Goal: Task Accomplishment & Management: Manage account settings

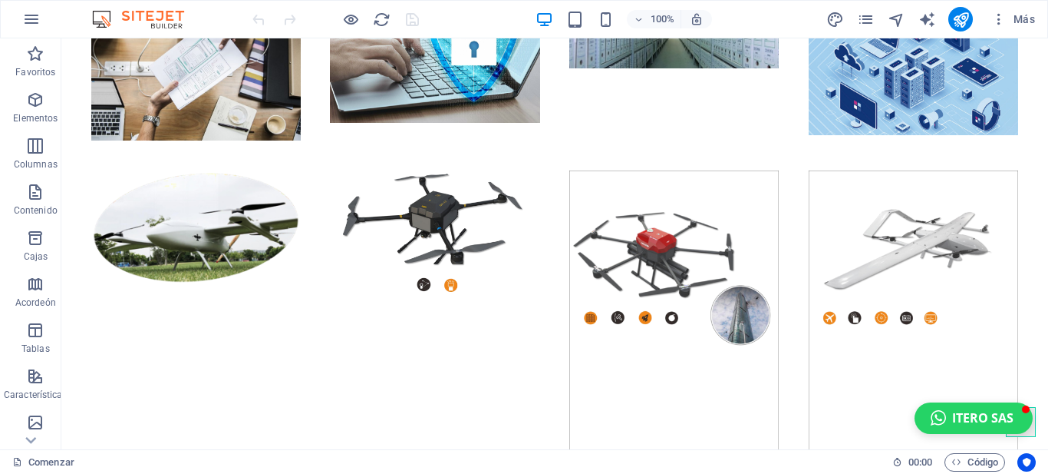
scroll to position [3631, 0]
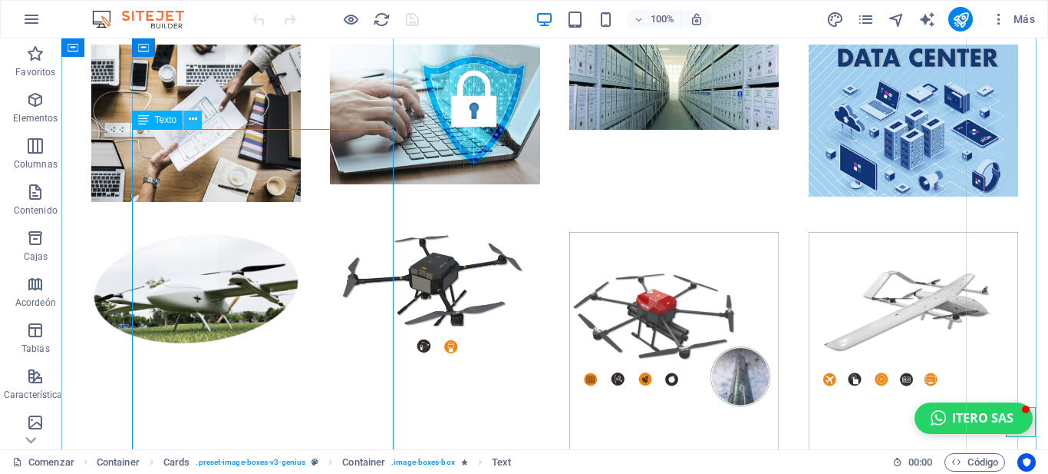
click at [189, 120] on icon at bounding box center [193, 119] width 8 height 16
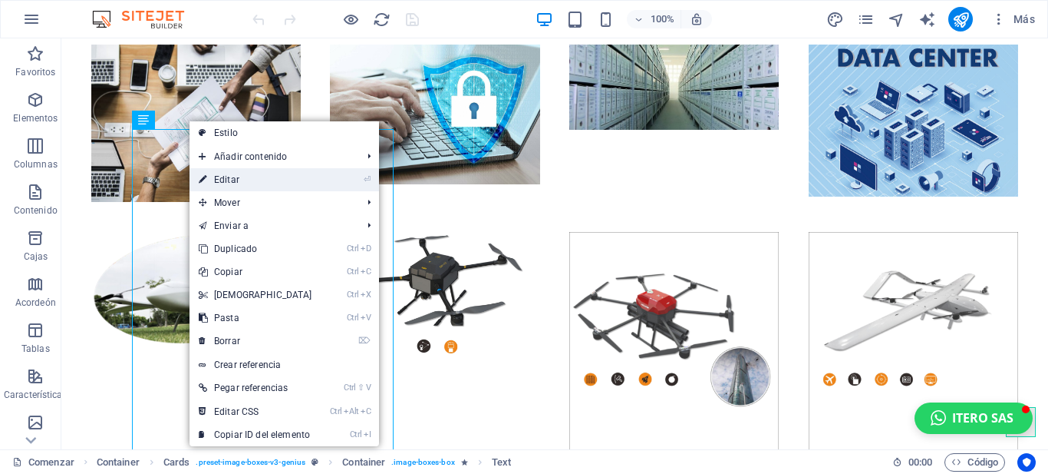
click at [227, 175] on font "Editar" at bounding box center [226, 179] width 25 height 11
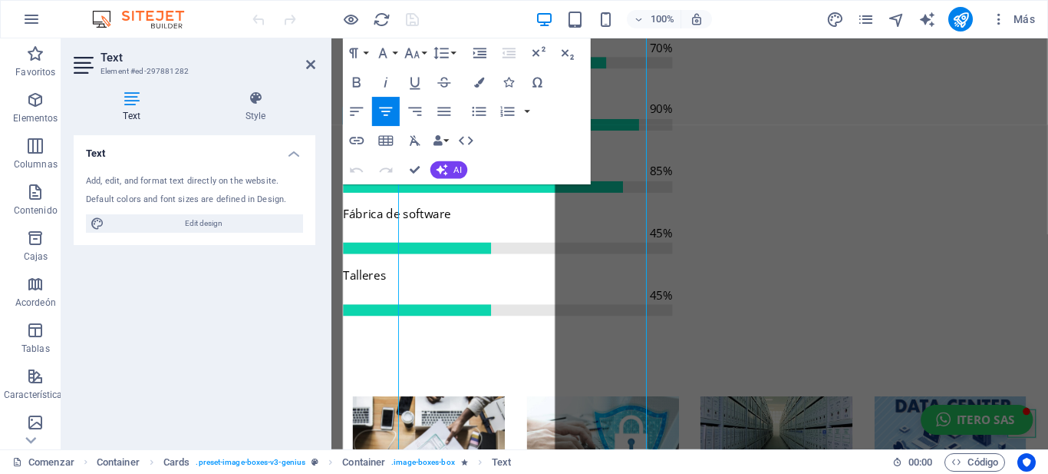
scroll to position [3801, 0]
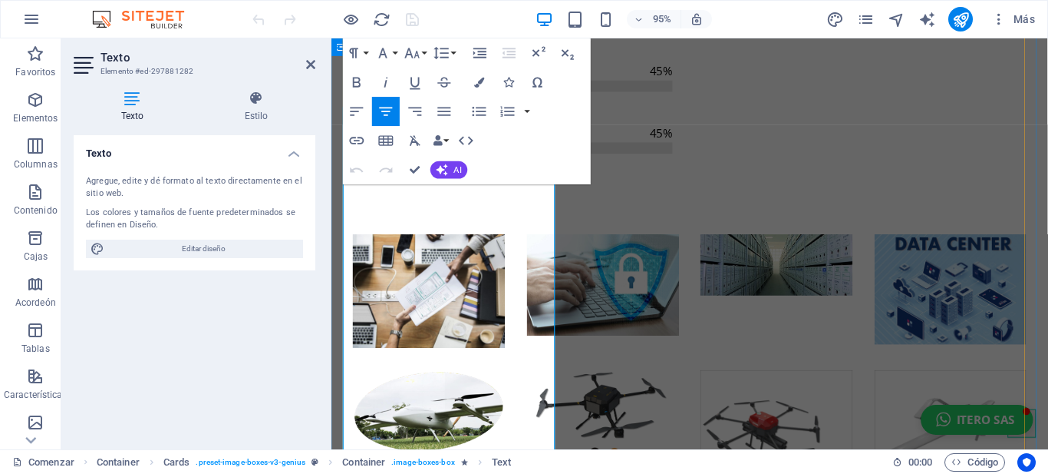
click at [456, 170] on font "AI" at bounding box center [458, 169] width 8 height 10
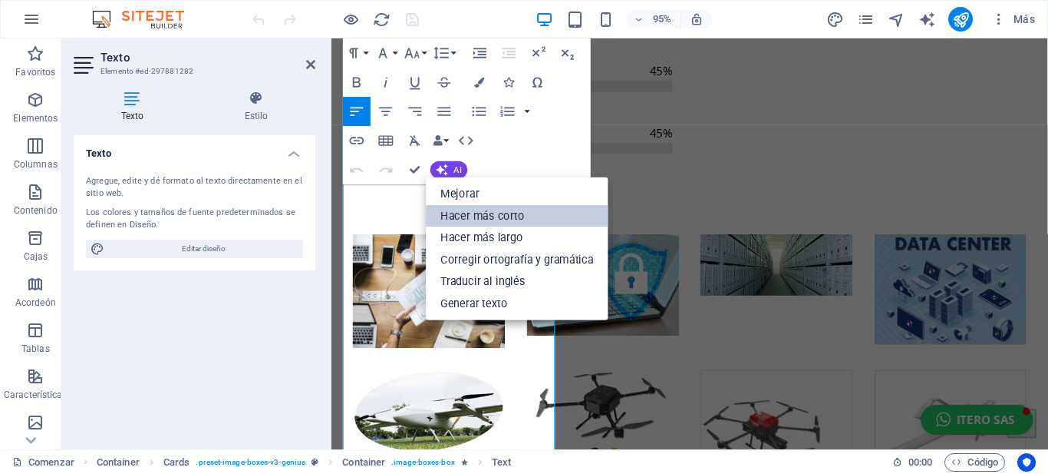
click at [467, 213] on font "Hacer más corto" at bounding box center [483, 215] width 84 height 13
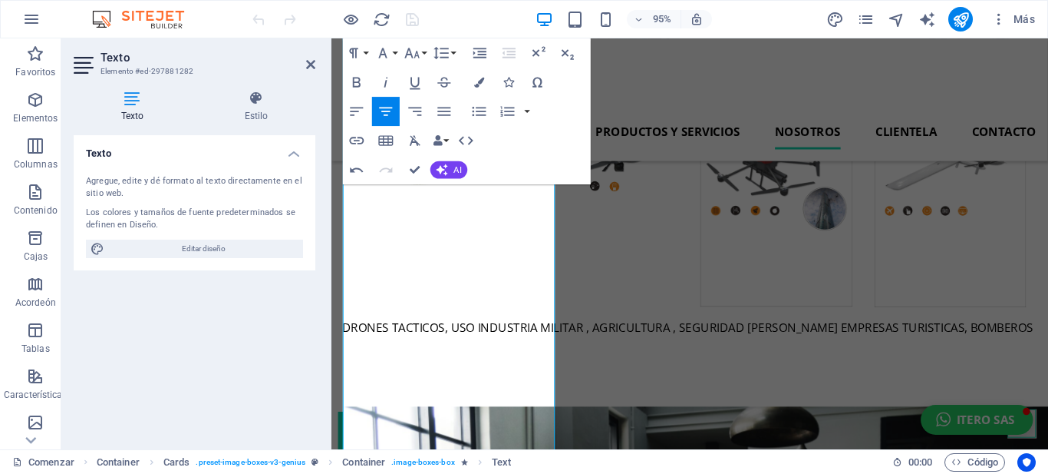
scroll to position [3831, 0]
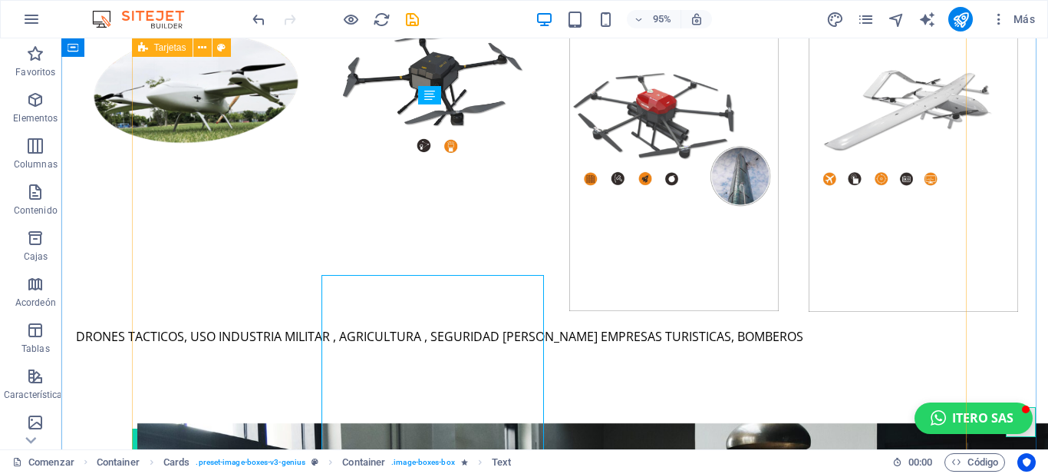
scroll to position [3661, 0]
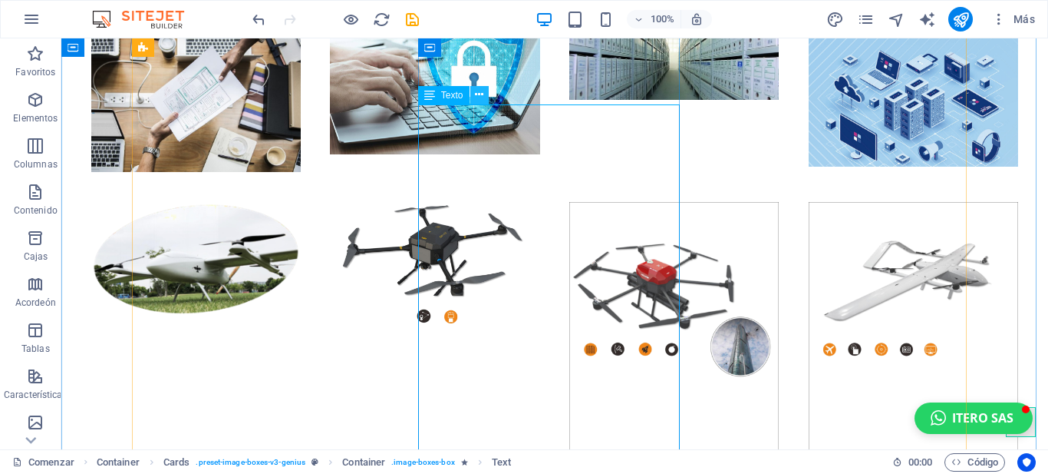
click at [478, 91] on icon at bounding box center [479, 95] width 8 height 16
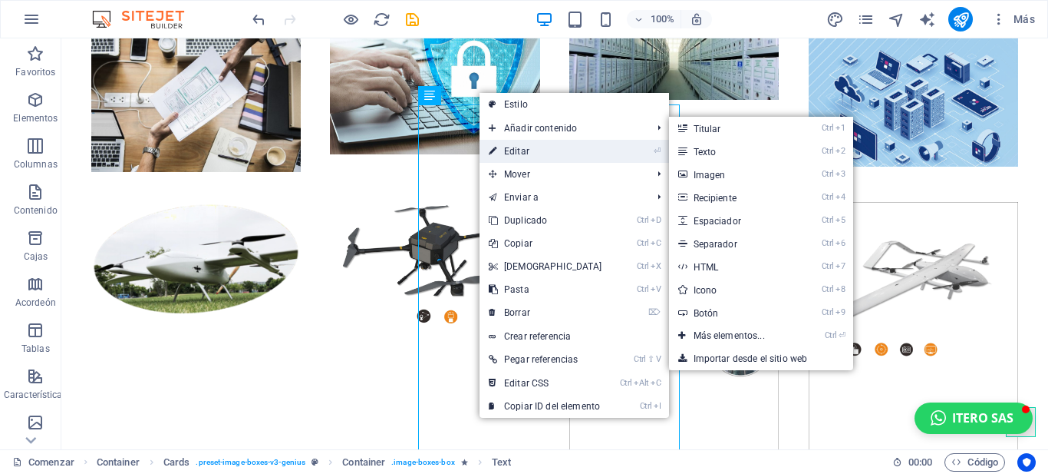
click at [517, 151] on font "Editar" at bounding box center [516, 151] width 25 height 11
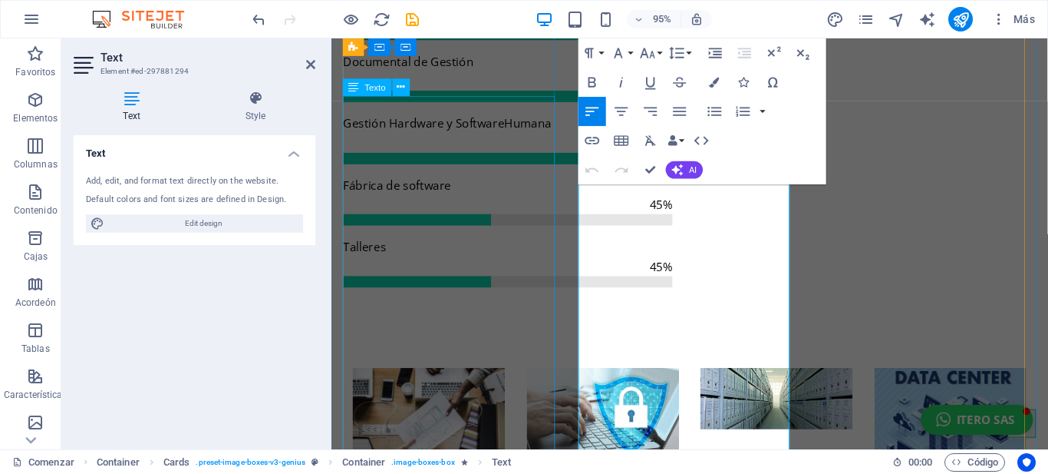
scroll to position [3831, 0]
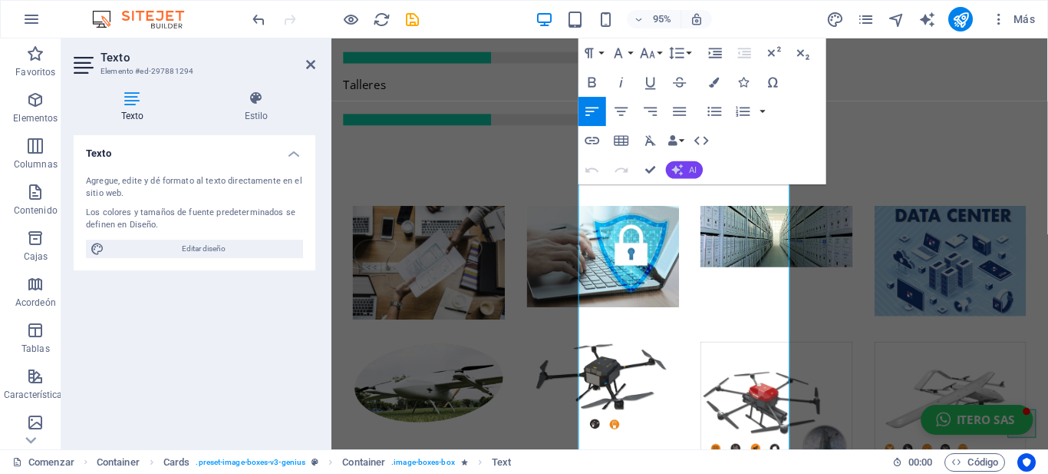
click at [689, 169] on font "AI" at bounding box center [693, 169] width 8 height 10
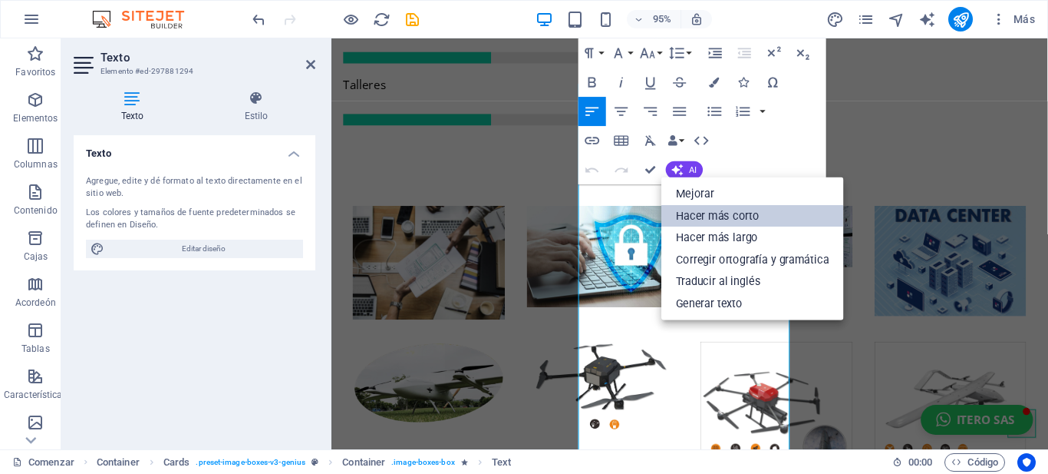
click at [708, 213] on font "Hacer más corto" at bounding box center [718, 215] width 84 height 13
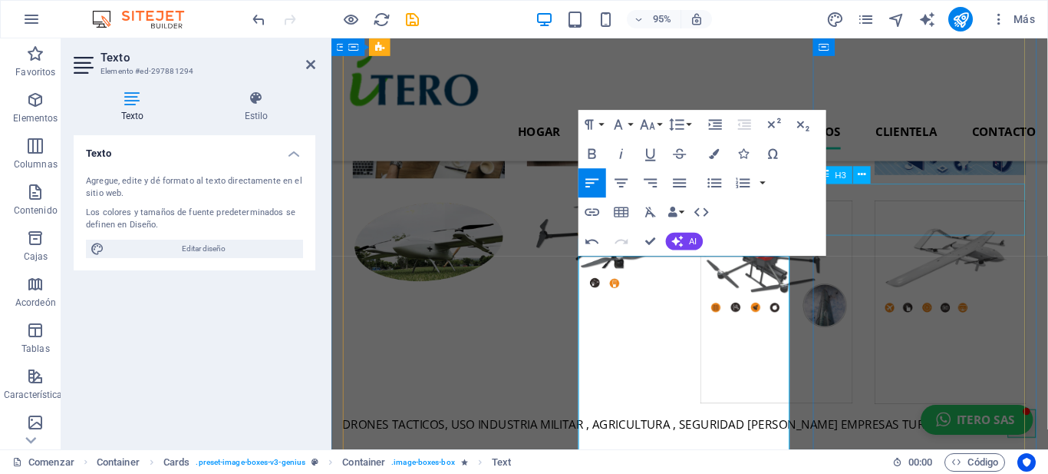
scroll to position [3668, 0]
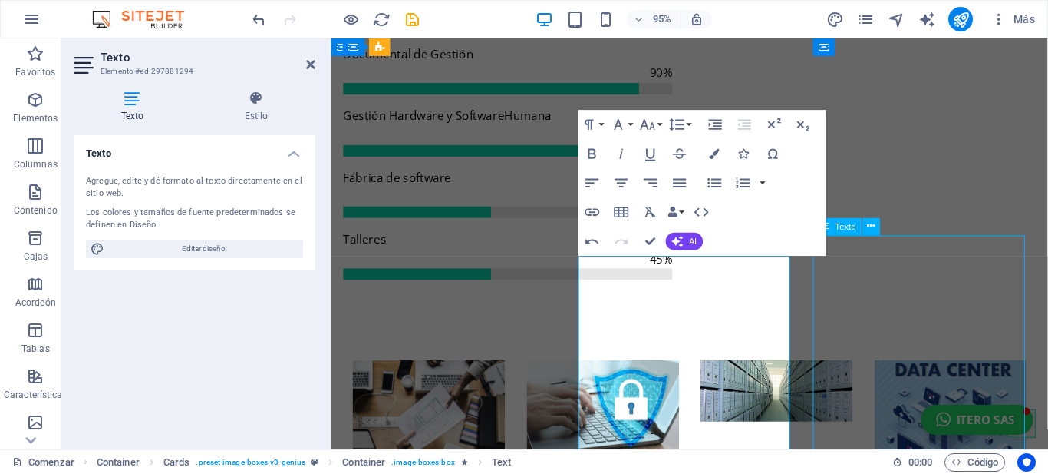
scroll to position [3498, 0]
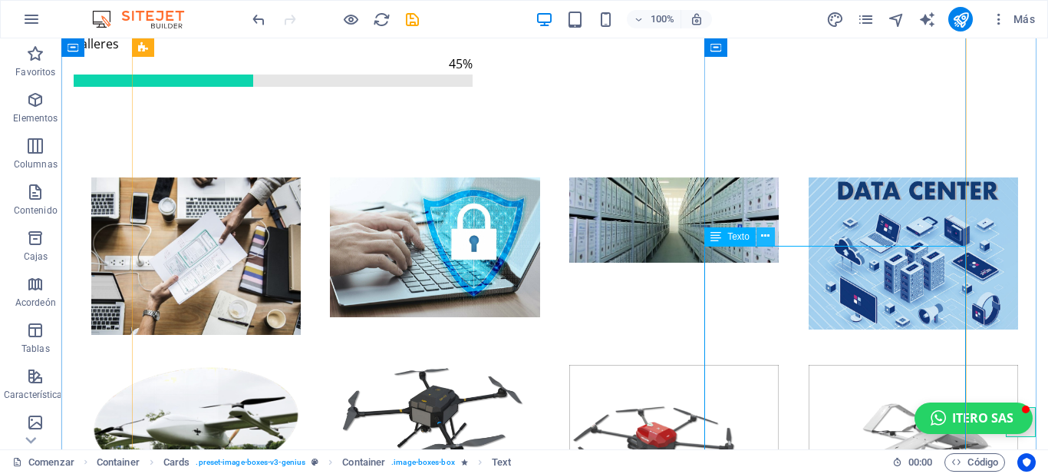
click at [765, 232] on icon at bounding box center [765, 236] width 8 height 16
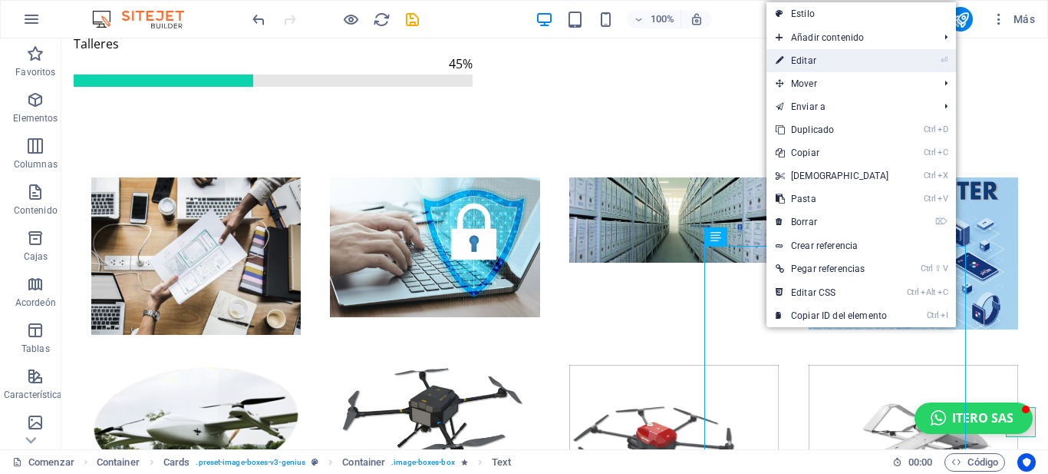
click at [800, 56] on font "Editar" at bounding box center [803, 60] width 25 height 11
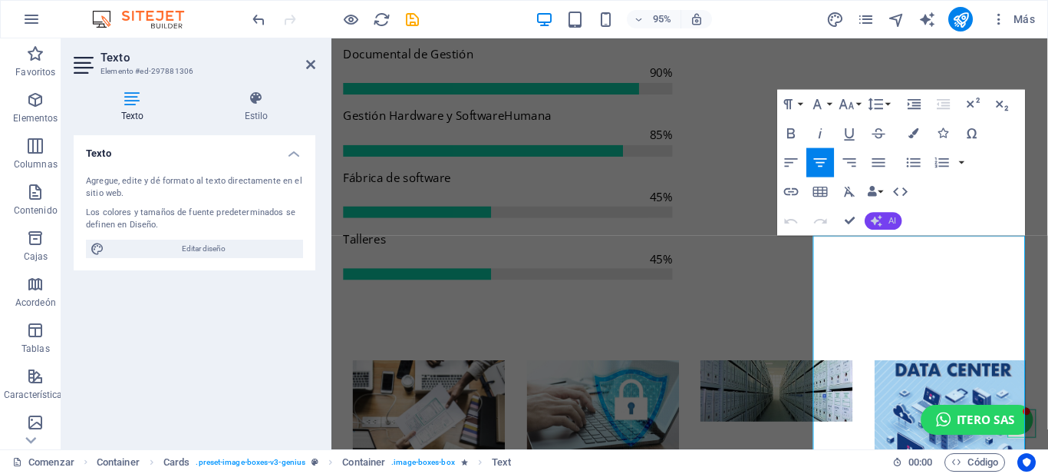
click at [886, 219] on button "AI" at bounding box center [884, 221] width 37 height 18
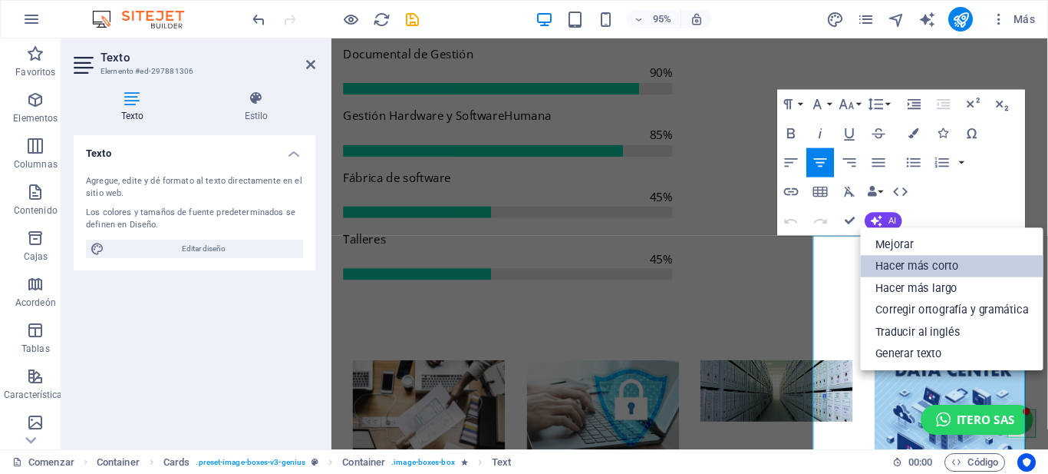
click at [909, 261] on font "Hacer más corto" at bounding box center [918, 265] width 84 height 13
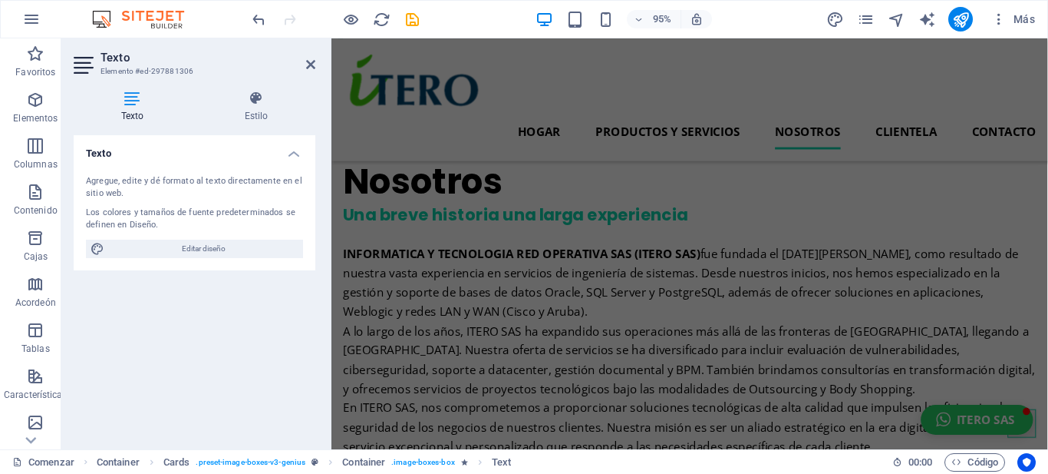
scroll to position [5038, 0]
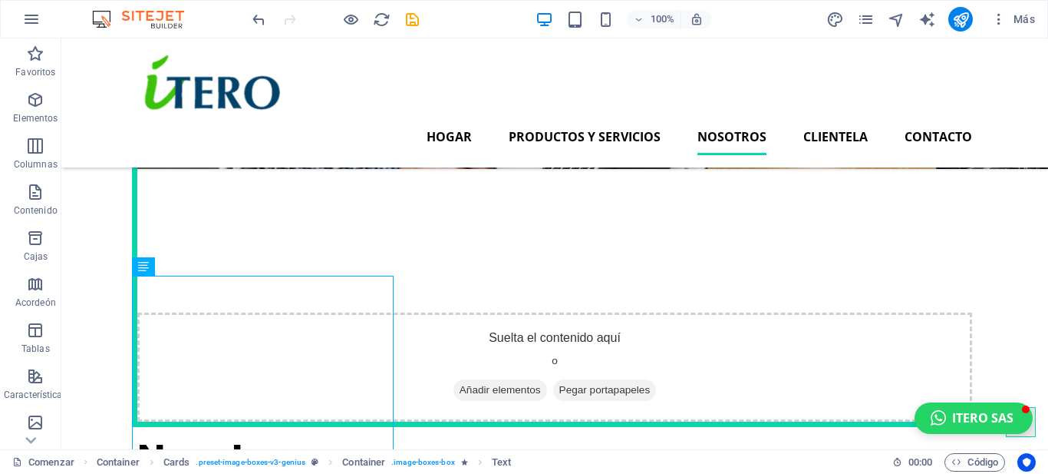
scroll to position [4369, 0]
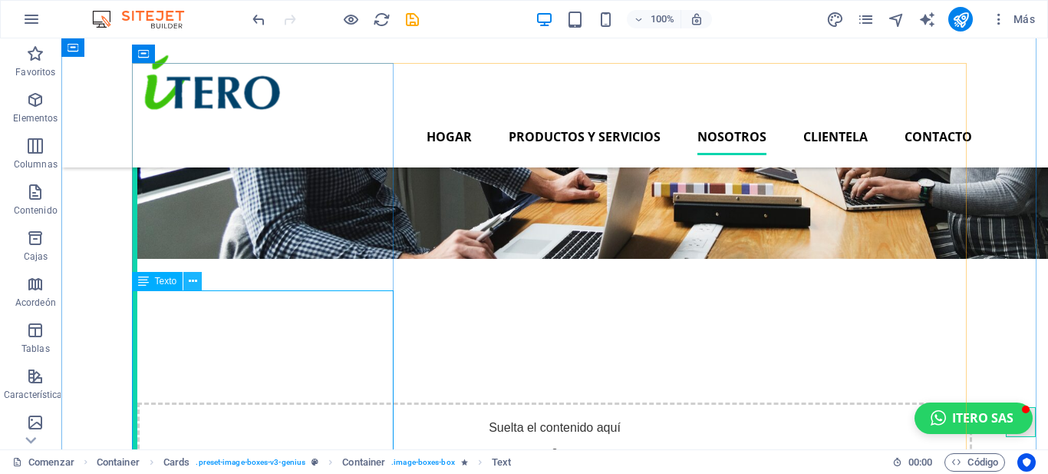
click at [187, 282] on button at bounding box center [192, 281] width 18 height 18
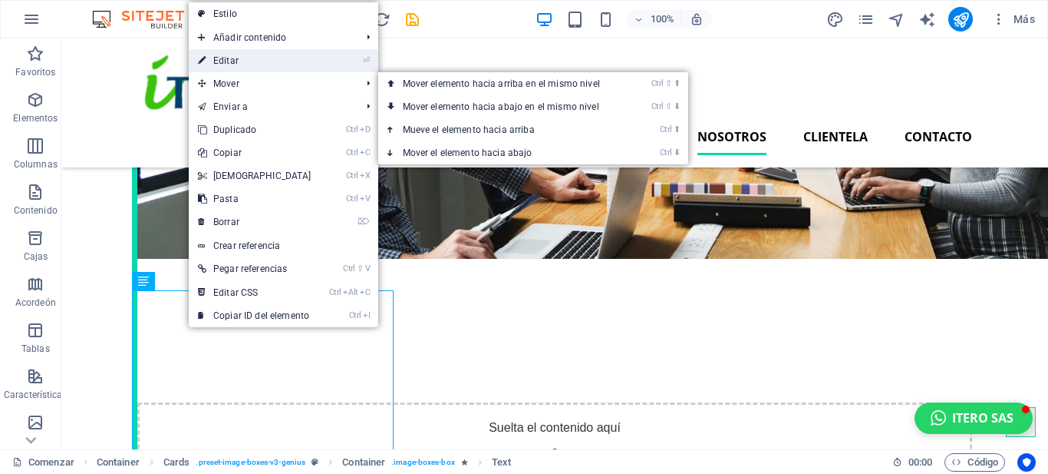
click at [235, 58] on font "Editar" at bounding box center [225, 60] width 25 height 11
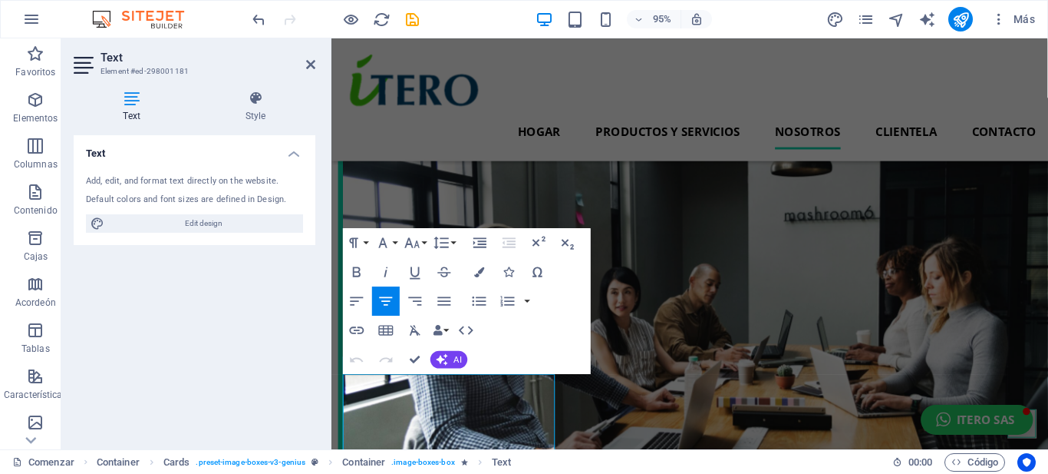
scroll to position [4540, 0]
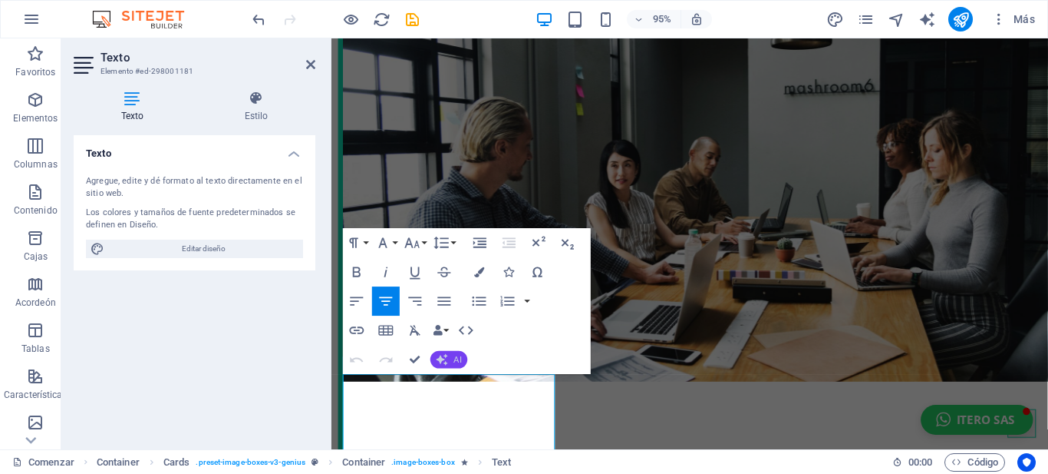
click at [444, 361] on icon "button" at bounding box center [443, 360] width 12 height 12
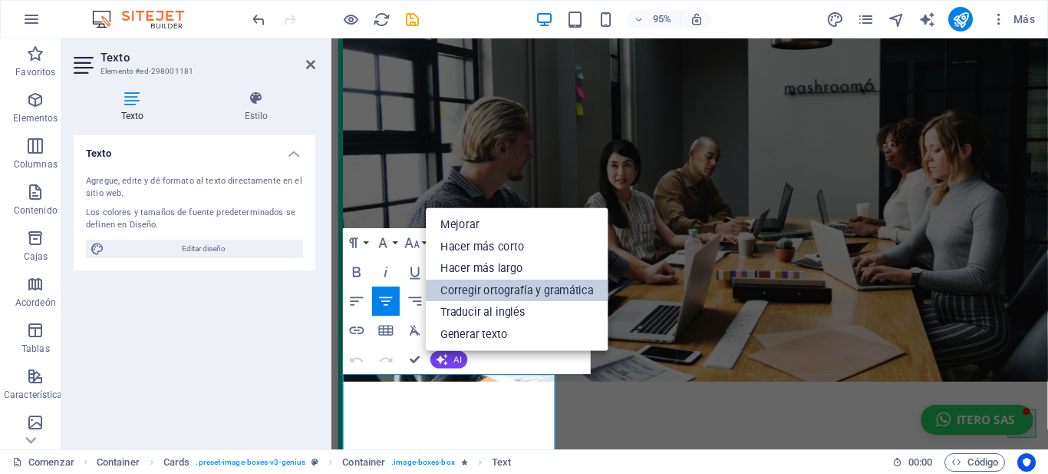
click at [472, 293] on font "Corregir ortografía y gramática" at bounding box center [517, 290] width 153 height 13
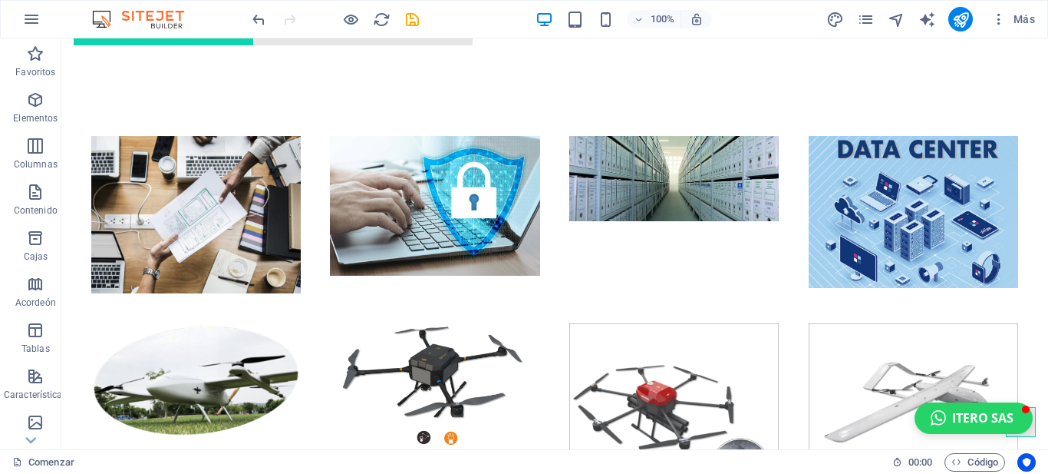
scroll to position [3555, 0]
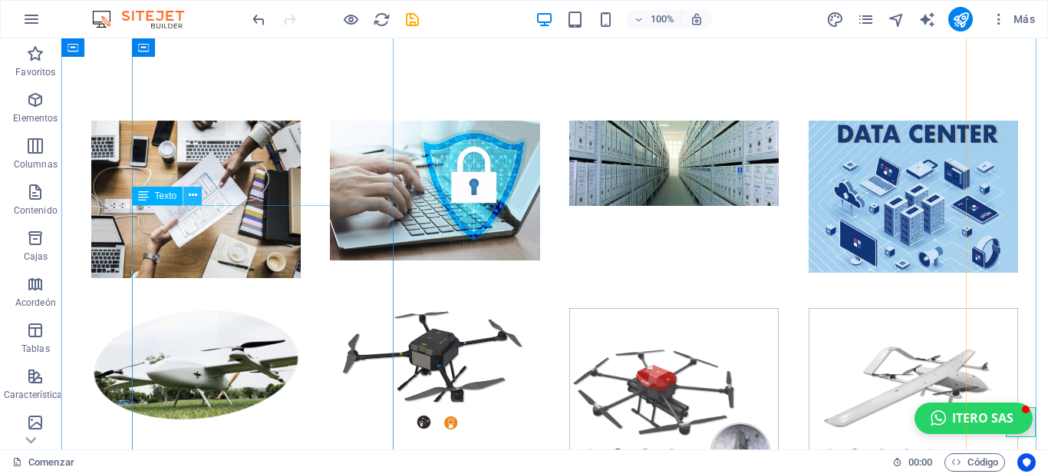
click at [193, 193] on icon at bounding box center [193, 195] width 8 height 16
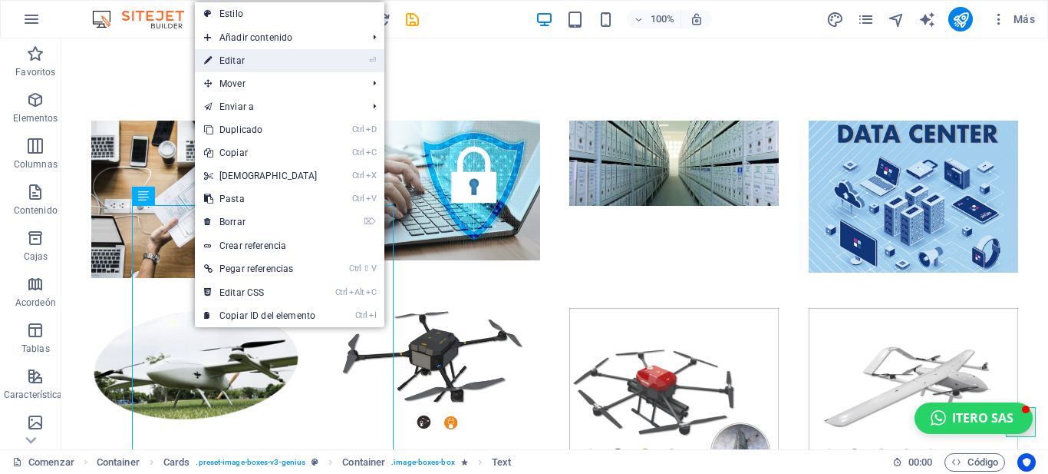
click at [239, 61] on font "Editar" at bounding box center [231, 60] width 25 height 11
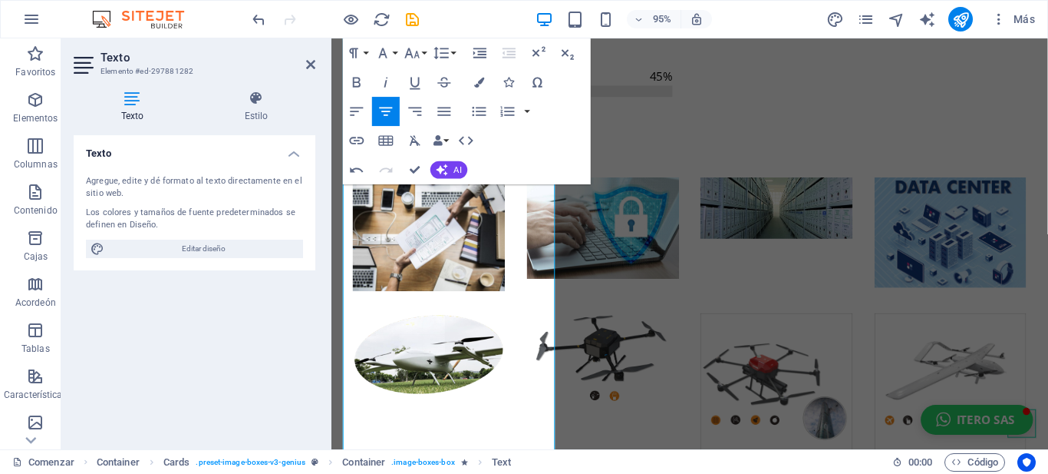
scroll to position [3906, 0]
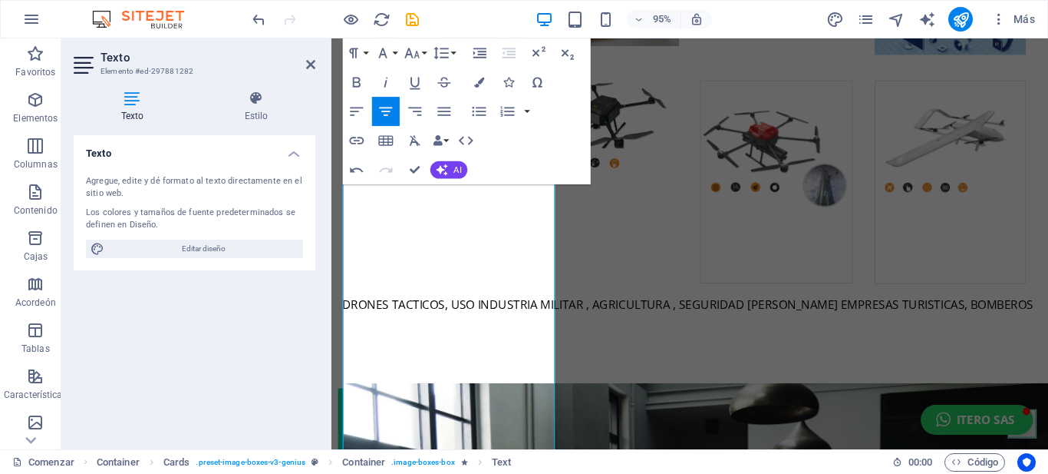
scroll to position [4121, 0]
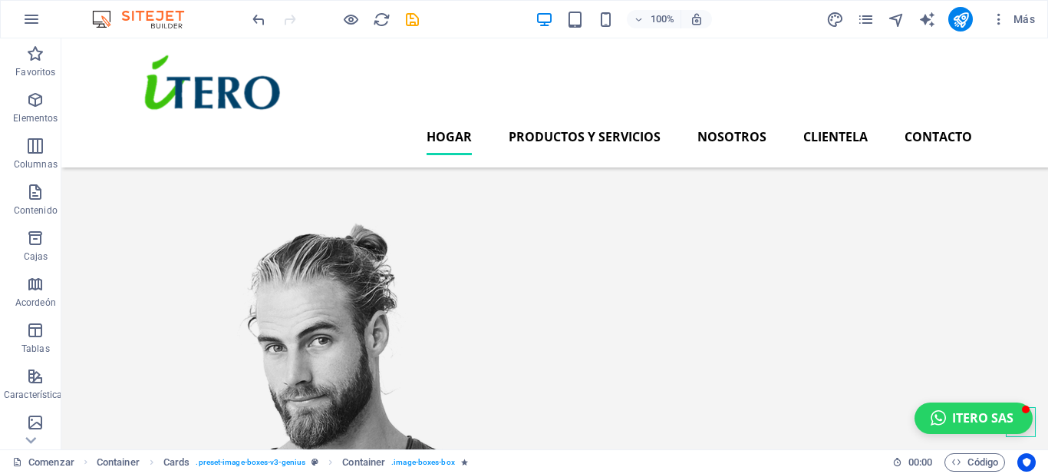
scroll to position [0, 0]
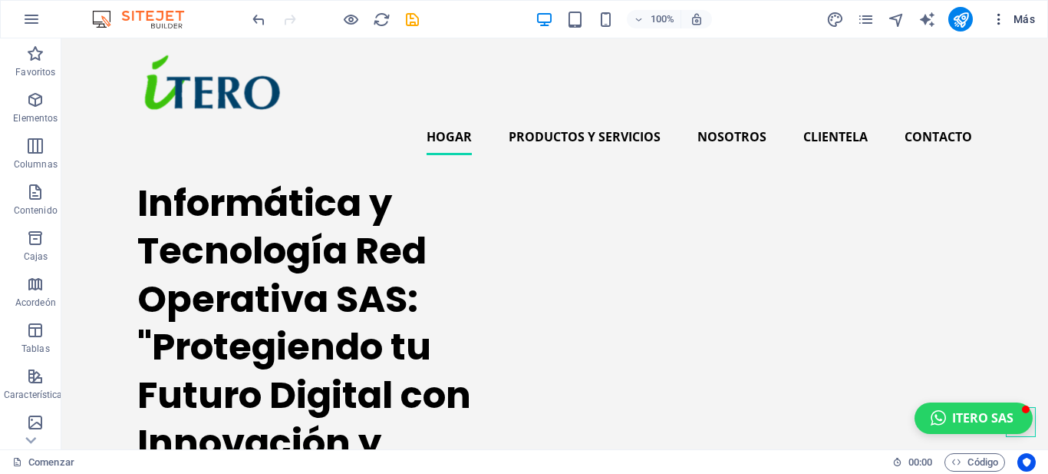
click at [995, 16] on icon "button" at bounding box center [999, 19] width 15 height 15
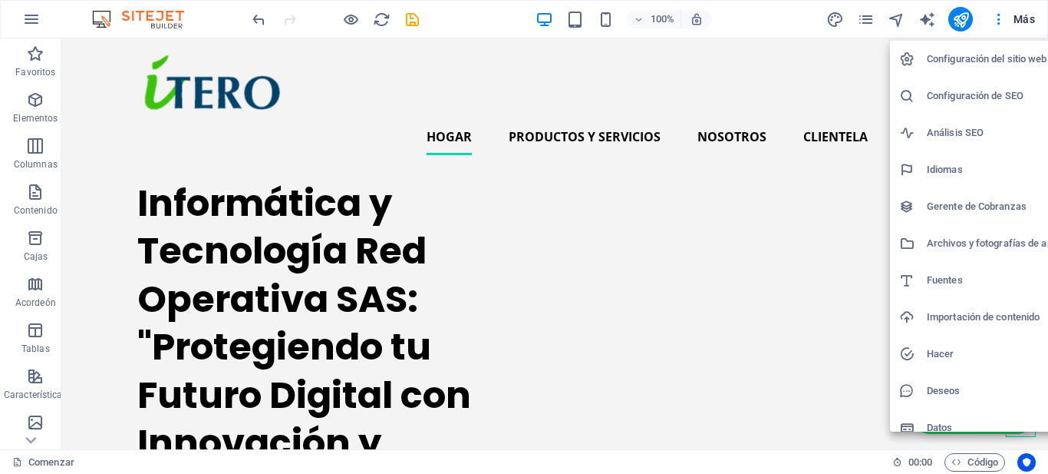
click at [951, 62] on font "Configuración del sitio web" at bounding box center [987, 59] width 120 height 12
select select "41"
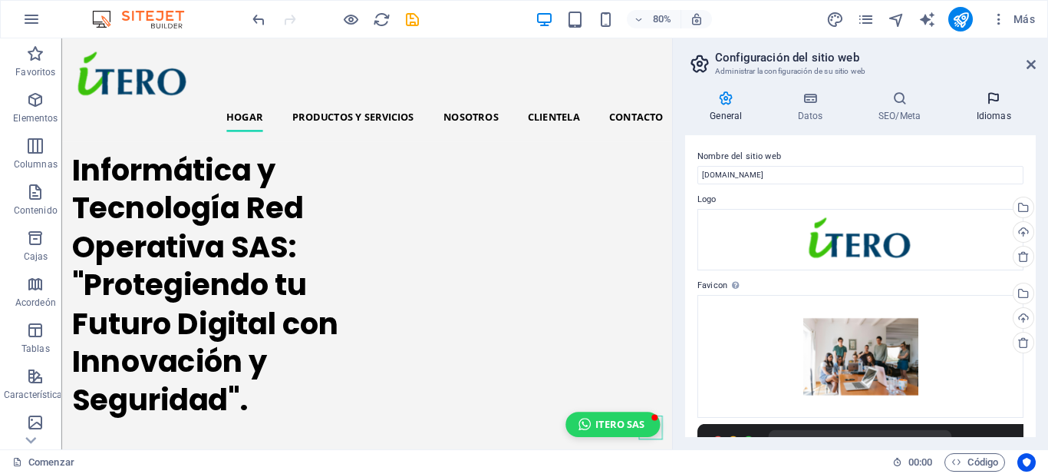
click at [983, 107] on h4 "Idiomas" at bounding box center [994, 107] width 84 height 32
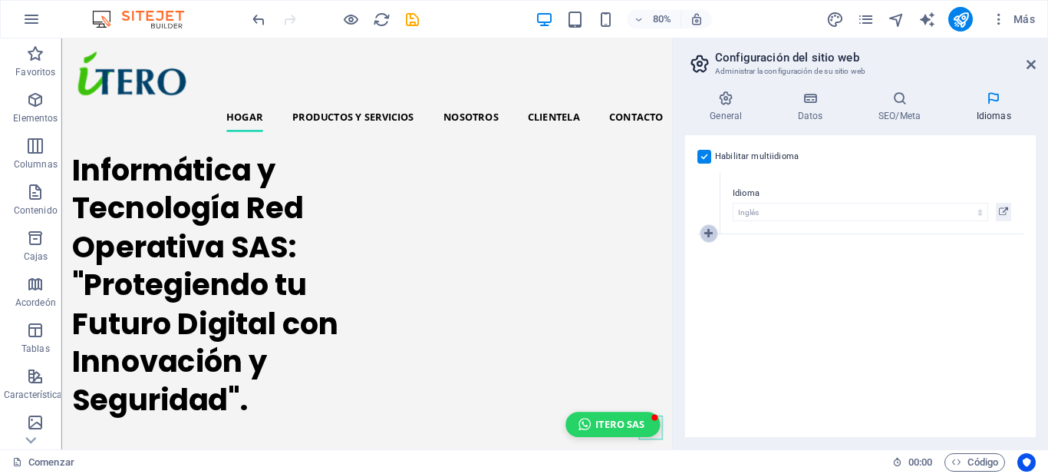
click at [709, 232] on icon at bounding box center [709, 233] width 8 height 11
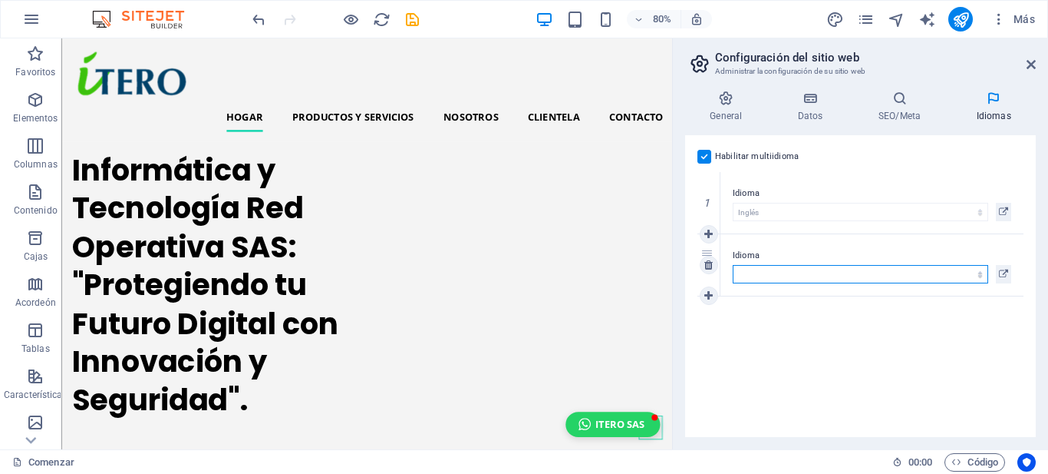
click at [749, 272] on select "Abjasio Lejos africaans Akan albanés [GEOGRAPHIC_DATA] árabe [PERSON_NAME] Assa…" at bounding box center [861, 274] width 256 height 18
select select "148"
click at [733, 265] on select "Abjasio Lejos africaans Akan albanés [GEOGRAPHIC_DATA] árabe [PERSON_NAME] Assa…" at bounding box center [861, 274] width 256 height 18
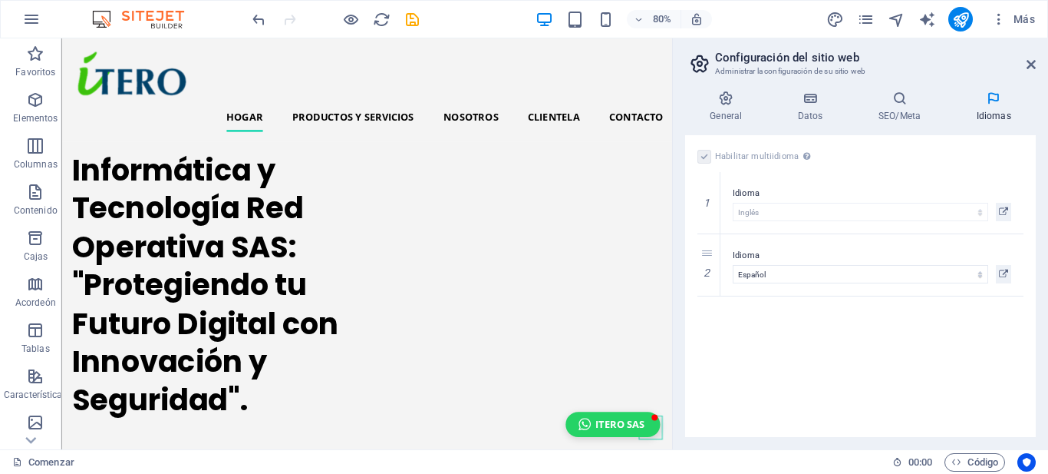
click at [791, 318] on div "Habilitar multiidioma Para deshabilitar el multiidioma, elimine todos los idiom…" at bounding box center [860, 286] width 351 height 302
click at [965, 11] on icon "publicar" at bounding box center [961, 20] width 18 height 18
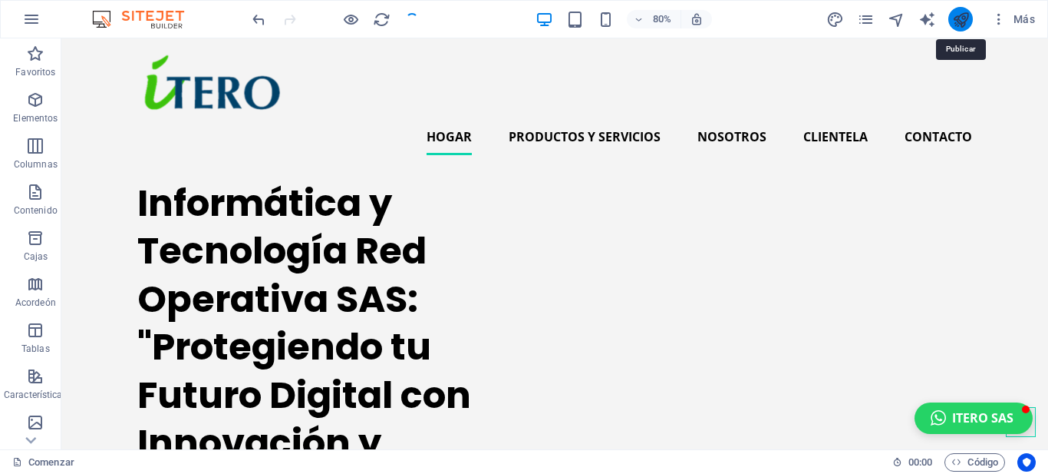
checkbox input "false"
